Goal: Navigation & Orientation: Go to known website

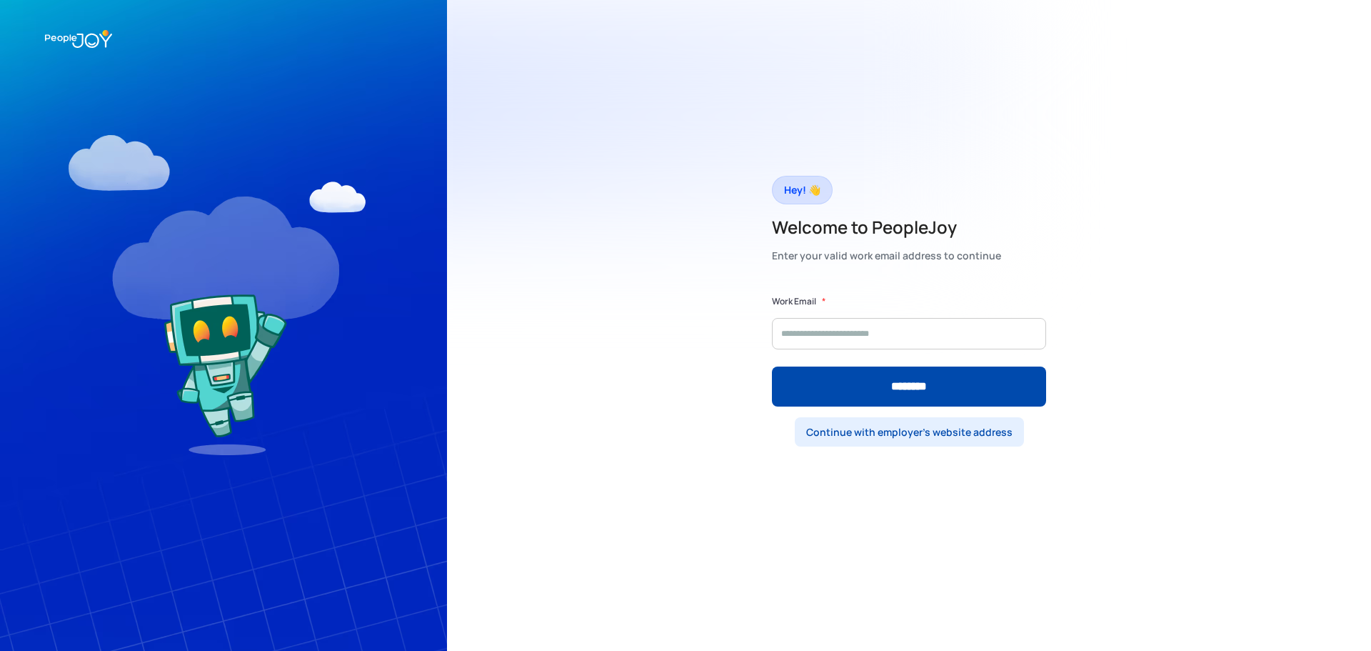
click at [917, 433] on div "Continue with employer's website address" at bounding box center [909, 432] width 206 height 14
click at [69, 38] on img at bounding box center [78, 39] width 67 height 32
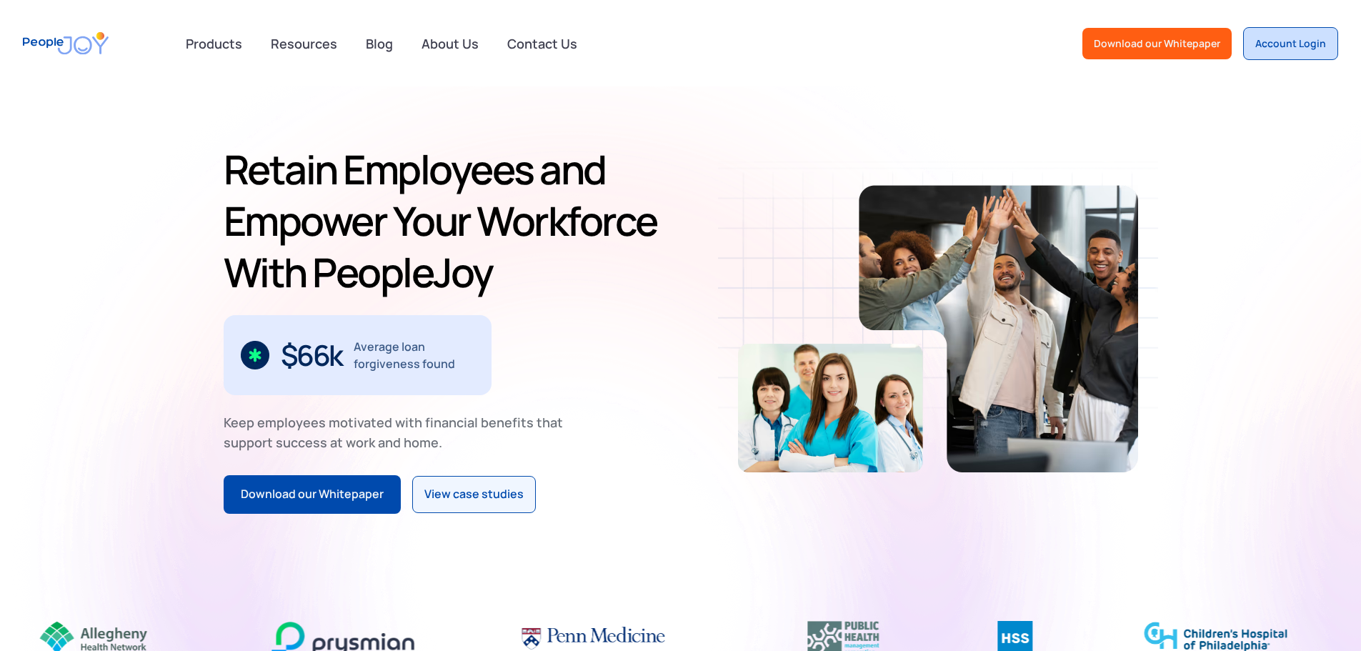
click at [1293, 51] on link "Account Login" at bounding box center [1290, 43] width 95 height 33
